Goal: Information Seeking & Learning: Learn about a topic

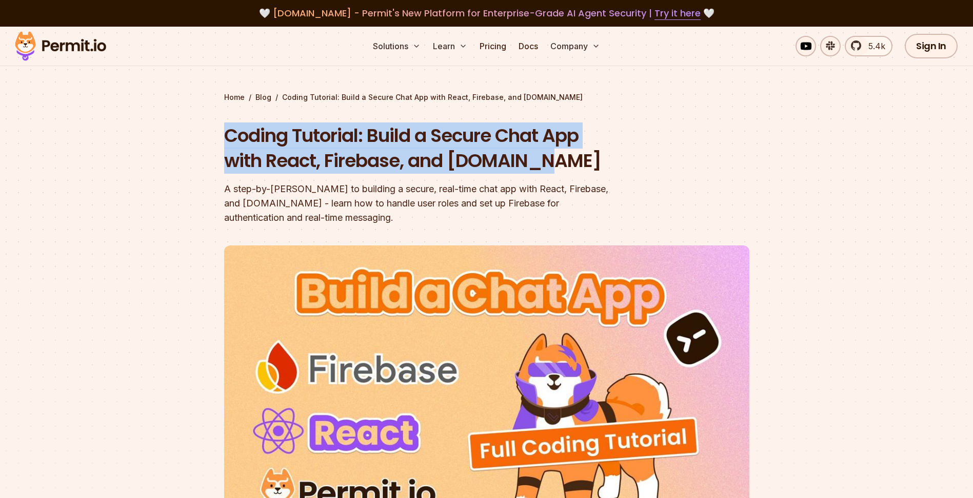
drag, startPoint x: 468, startPoint y: 165, endPoint x: 228, endPoint y: 144, distance: 240.4
click at [228, 144] on h1 "Coding Tutorial: Build a Secure Chat App with React, Firebase, and [DOMAIN_NAME]" at bounding box center [421, 148] width 394 height 51
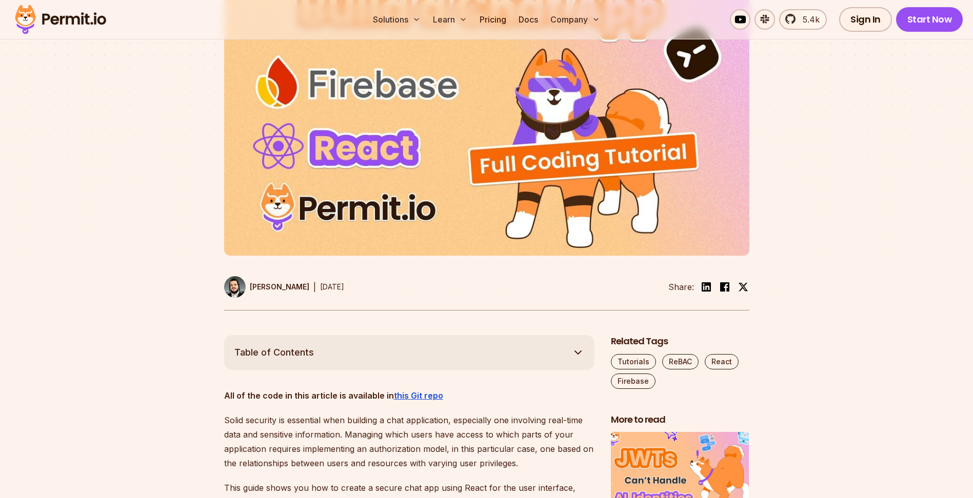
scroll to position [410, 0]
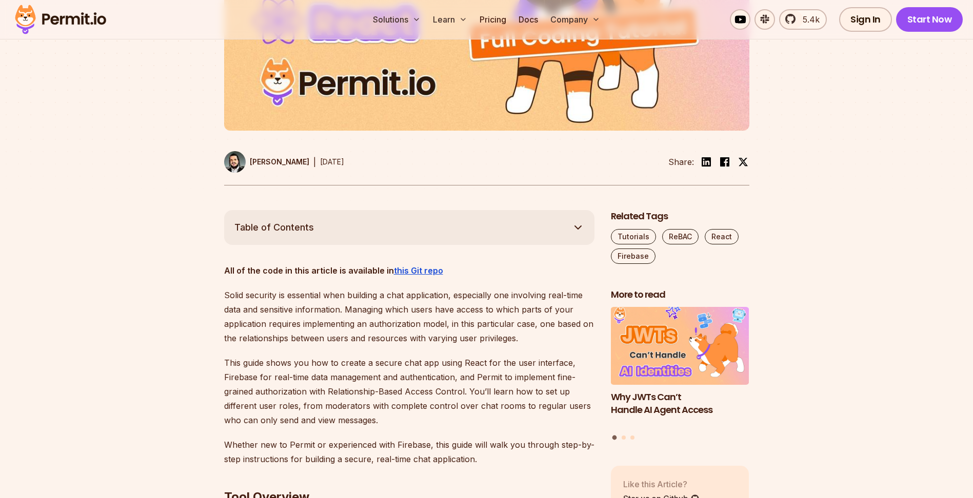
click at [280, 229] on span "Table of Contents" at bounding box center [273, 227] width 79 height 14
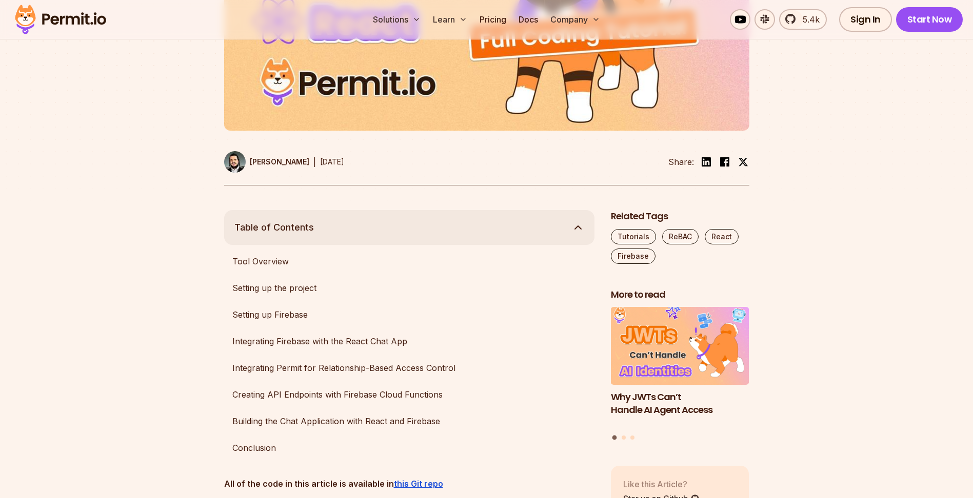
click at [292, 229] on span "Table of Contents" at bounding box center [273, 227] width 79 height 14
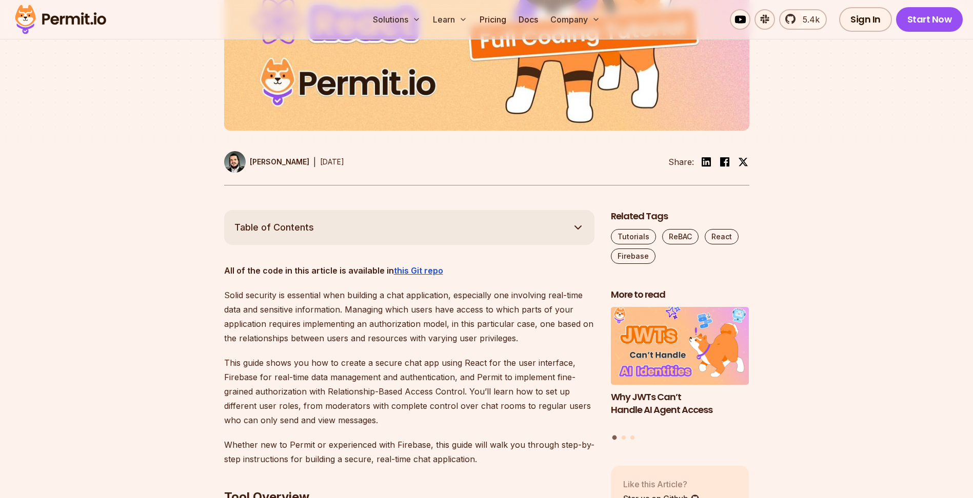
click at [296, 229] on span "Table of Contents" at bounding box center [273, 227] width 79 height 14
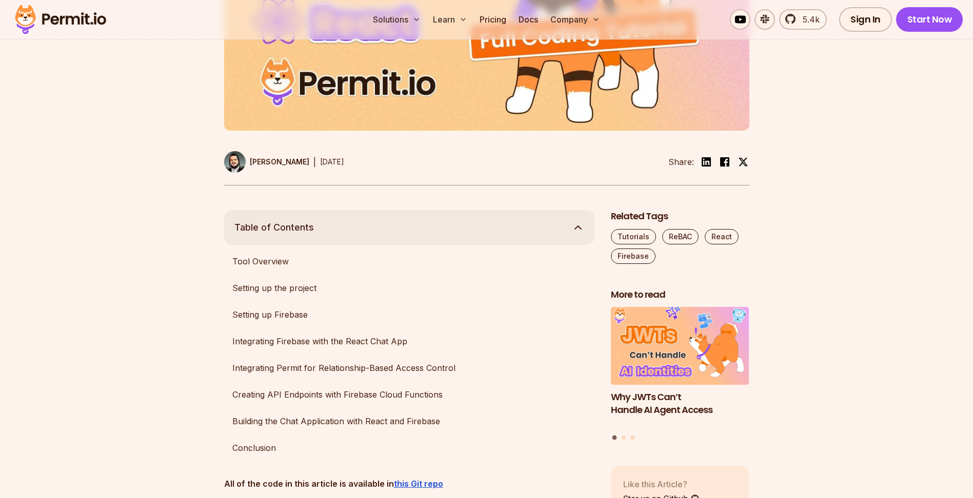
click at [296, 229] on span "Table of Contents" at bounding box center [273, 227] width 79 height 14
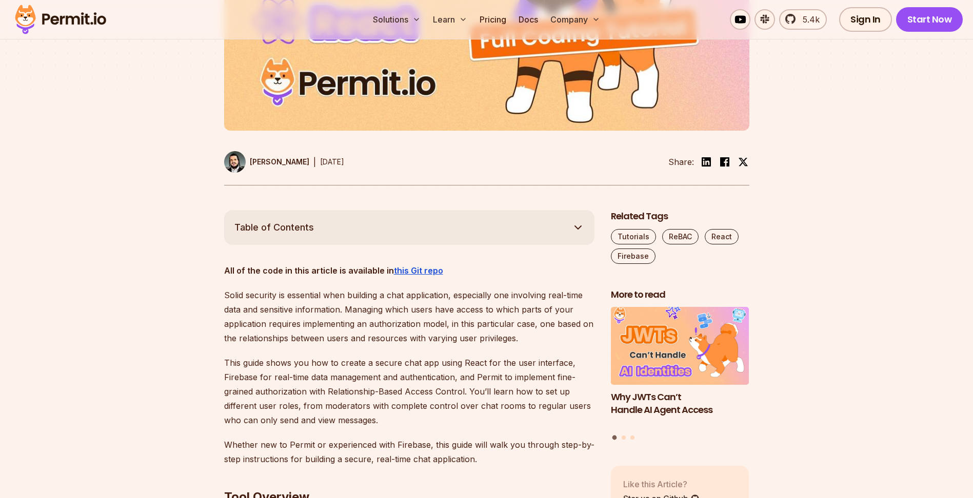
click at [344, 161] on time "[DATE]" at bounding box center [332, 161] width 24 height 9
drag, startPoint x: 357, startPoint y: 161, endPoint x: 331, endPoint y: 164, distance: 25.8
click at [331, 164] on time "[DATE]" at bounding box center [332, 161] width 24 height 9
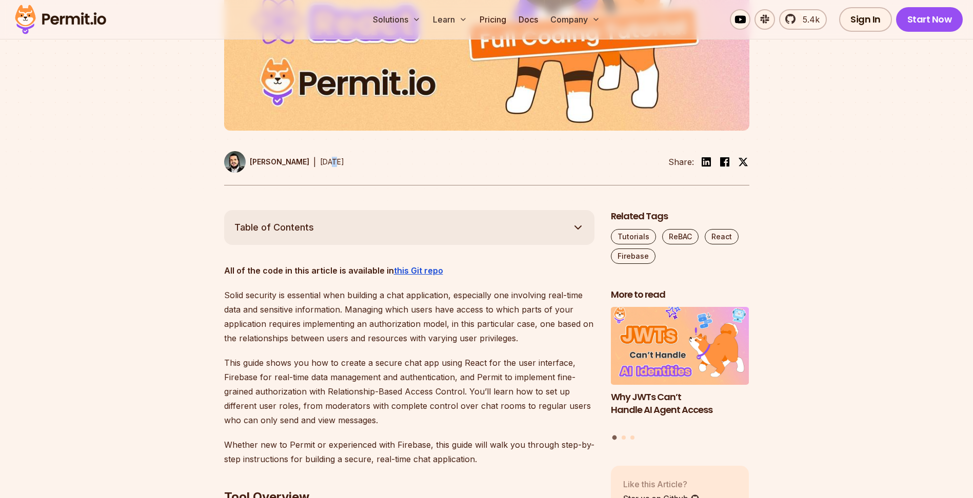
click at [331, 164] on time "[DATE]" at bounding box center [332, 161] width 24 height 9
click at [344, 163] on time "[DATE]" at bounding box center [332, 161] width 24 height 9
drag, startPoint x: 350, startPoint y: 163, endPoint x: 360, endPoint y: 229, distance: 67.4
click at [360, 229] on button "Table of Contents" at bounding box center [409, 227] width 370 height 35
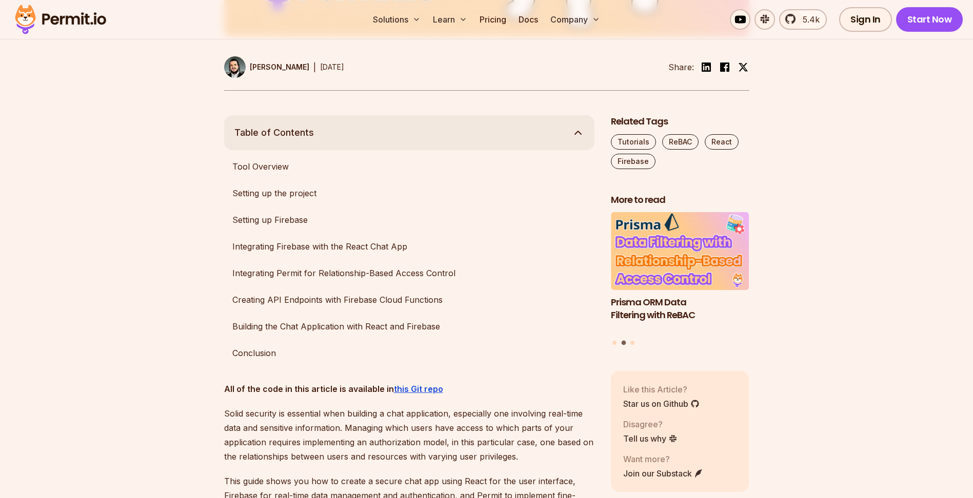
scroll to position [615, 0]
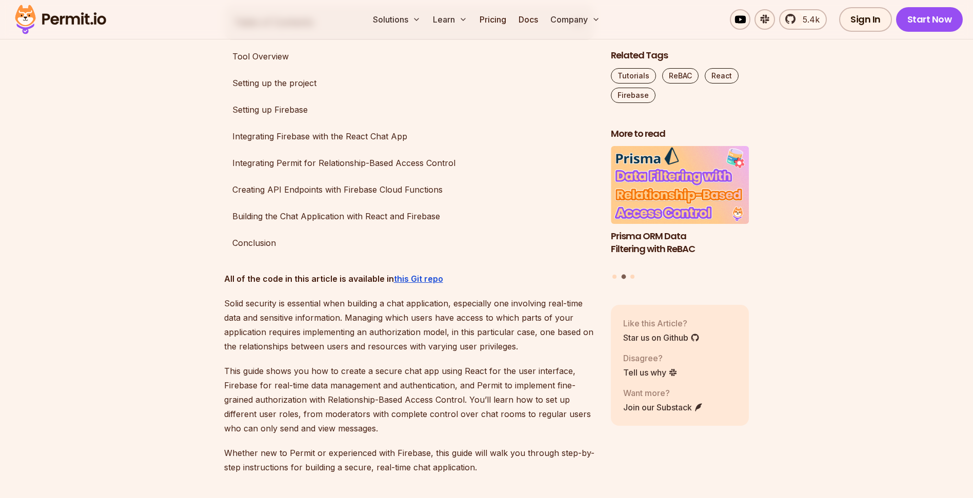
click at [632, 272] on div "Prisma ORM Data Filtering with ReBAC Policy-Based Access Control (PBAC) Isn’t a…" at bounding box center [680, 214] width 138 height 134
click at [631, 278] on button "Go to slide 3" at bounding box center [632, 277] width 4 height 4
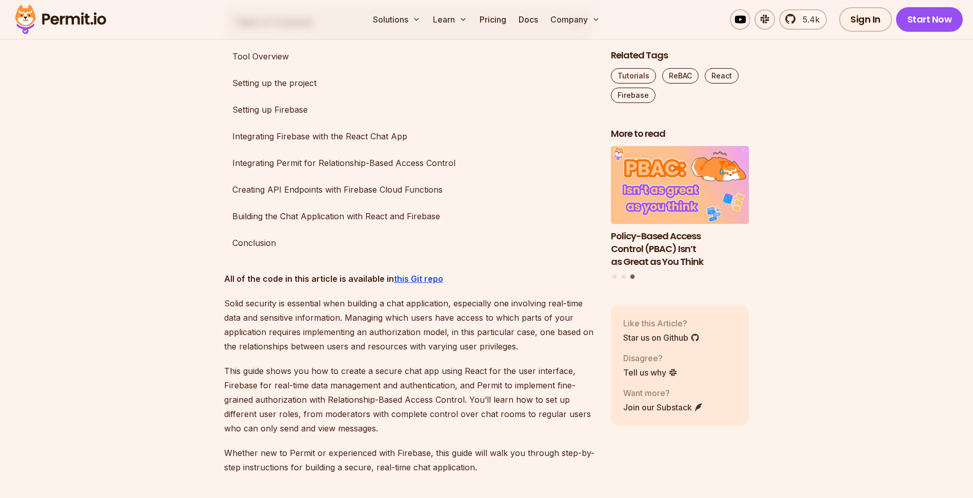
click at [620, 278] on div "Prisma ORM Data Filtering with ReBAC Policy-Based Access Control (PBAC) Isn’t a…" at bounding box center [680, 214] width 138 height 134
click at [625, 275] on button "Go to slide 2" at bounding box center [623, 277] width 4 height 4
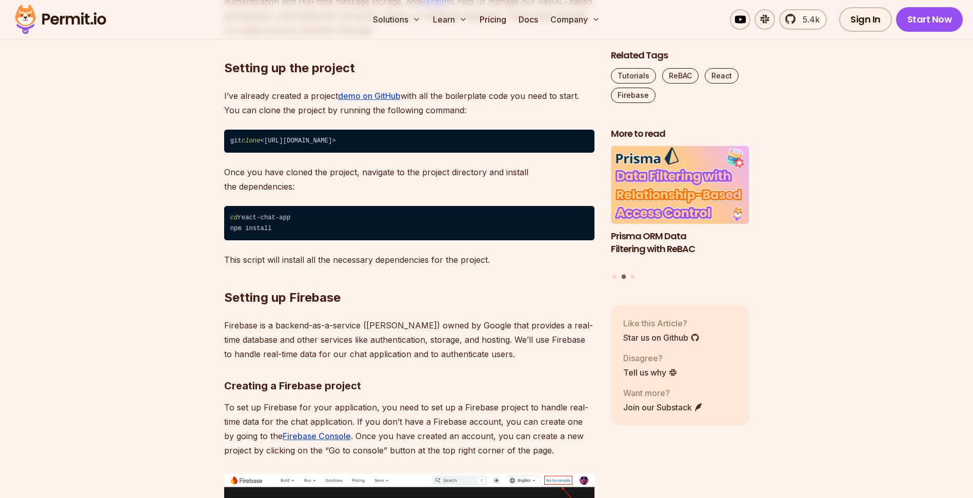
scroll to position [1179, 0]
